Goal: Task Accomplishment & Management: Use online tool/utility

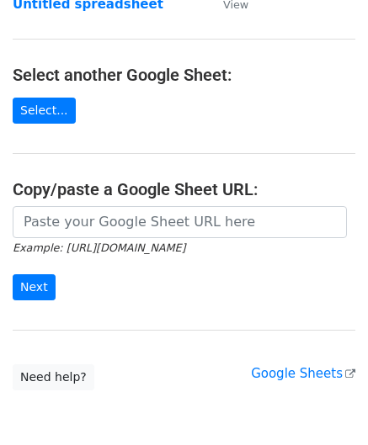
scroll to position [168, 0]
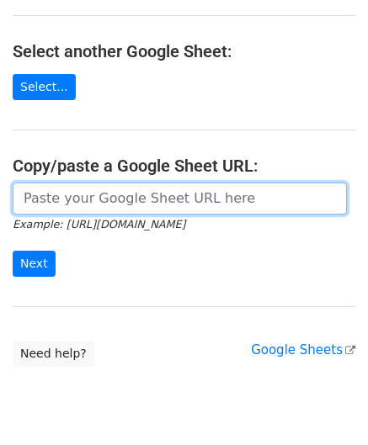
click at [90, 204] on input "url" at bounding box center [180, 199] width 334 height 32
paste input "[URL][DOMAIN_NAME]"
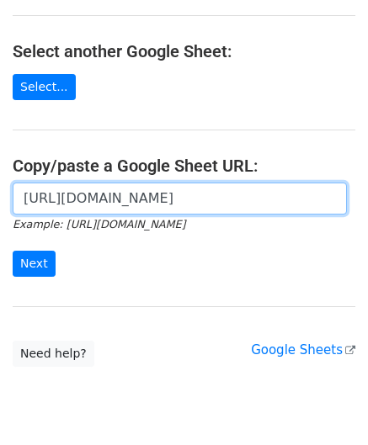
scroll to position [0, 375]
type input "[URL][DOMAIN_NAME]"
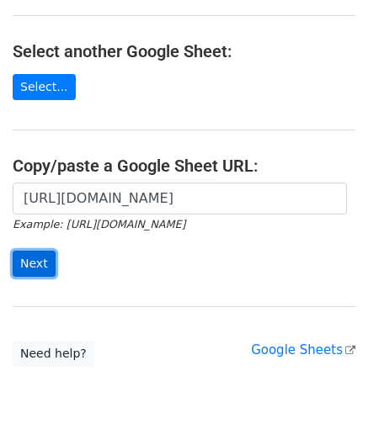
click at [34, 256] on input "Next" at bounding box center [34, 264] width 43 height 26
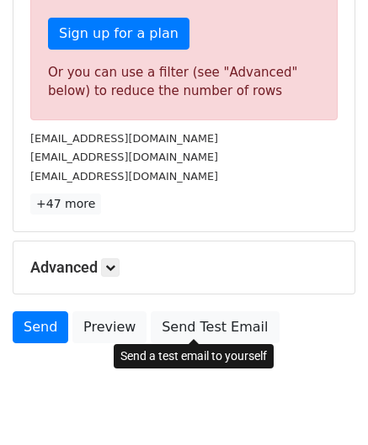
scroll to position [568, 0]
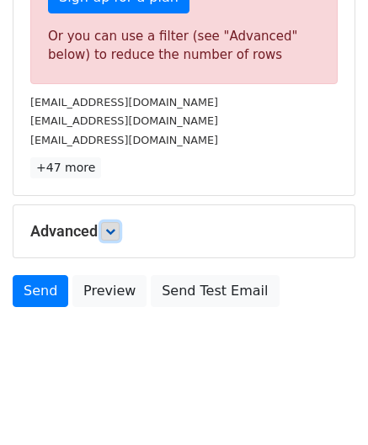
click at [115, 228] on icon at bounding box center [110, 231] width 10 height 10
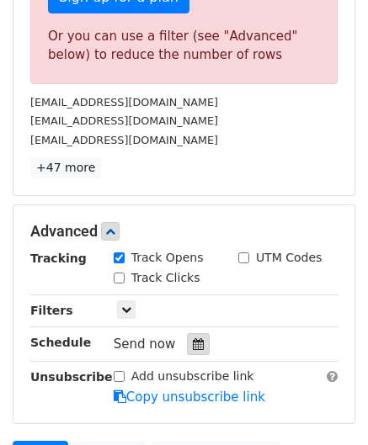
click at [193, 338] on icon at bounding box center [198, 344] width 11 height 12
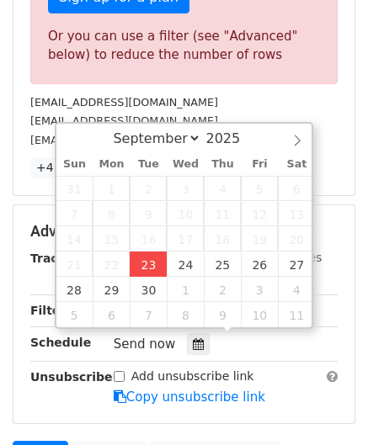
type input "2025-09-23 12:00"
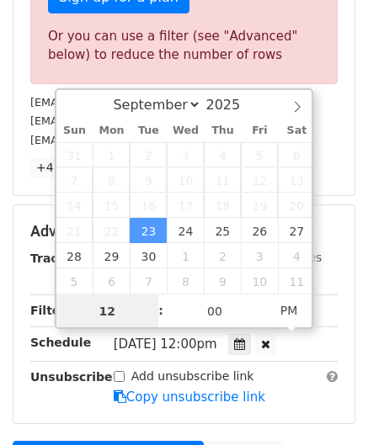
paste input "4"
type input "4"
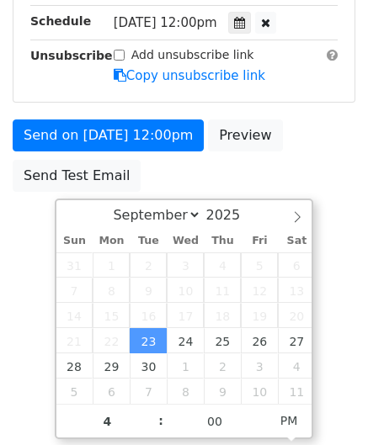
type input "2025-09-23 16:00"
drag, startPoint x: 354, startPoint y: 312, endPoint x: 358, endPoint y: 302, distance: 10.6
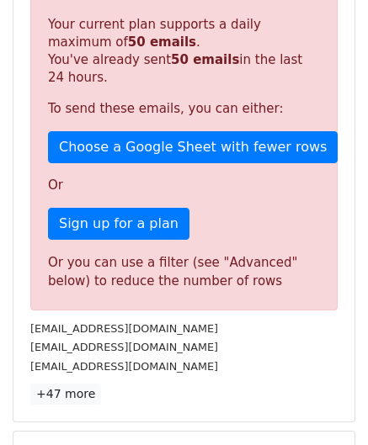
scroll to position [772, 0]
